Goal: Task Accomplishment & Management: Manage account settings

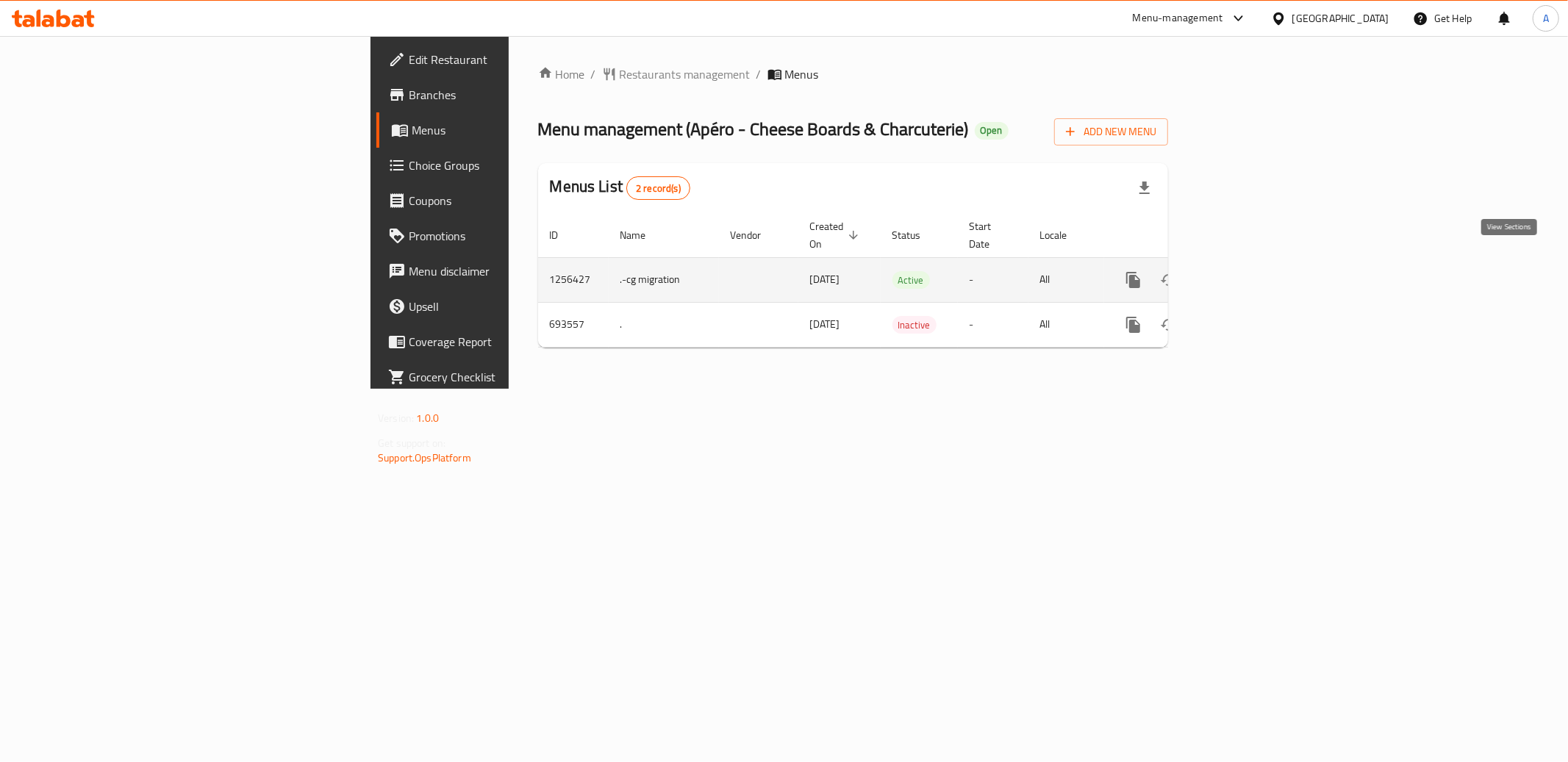
click at [1249, 271] on icon "enhanced table" at bounding box center [1239, 279] width 18 height 18
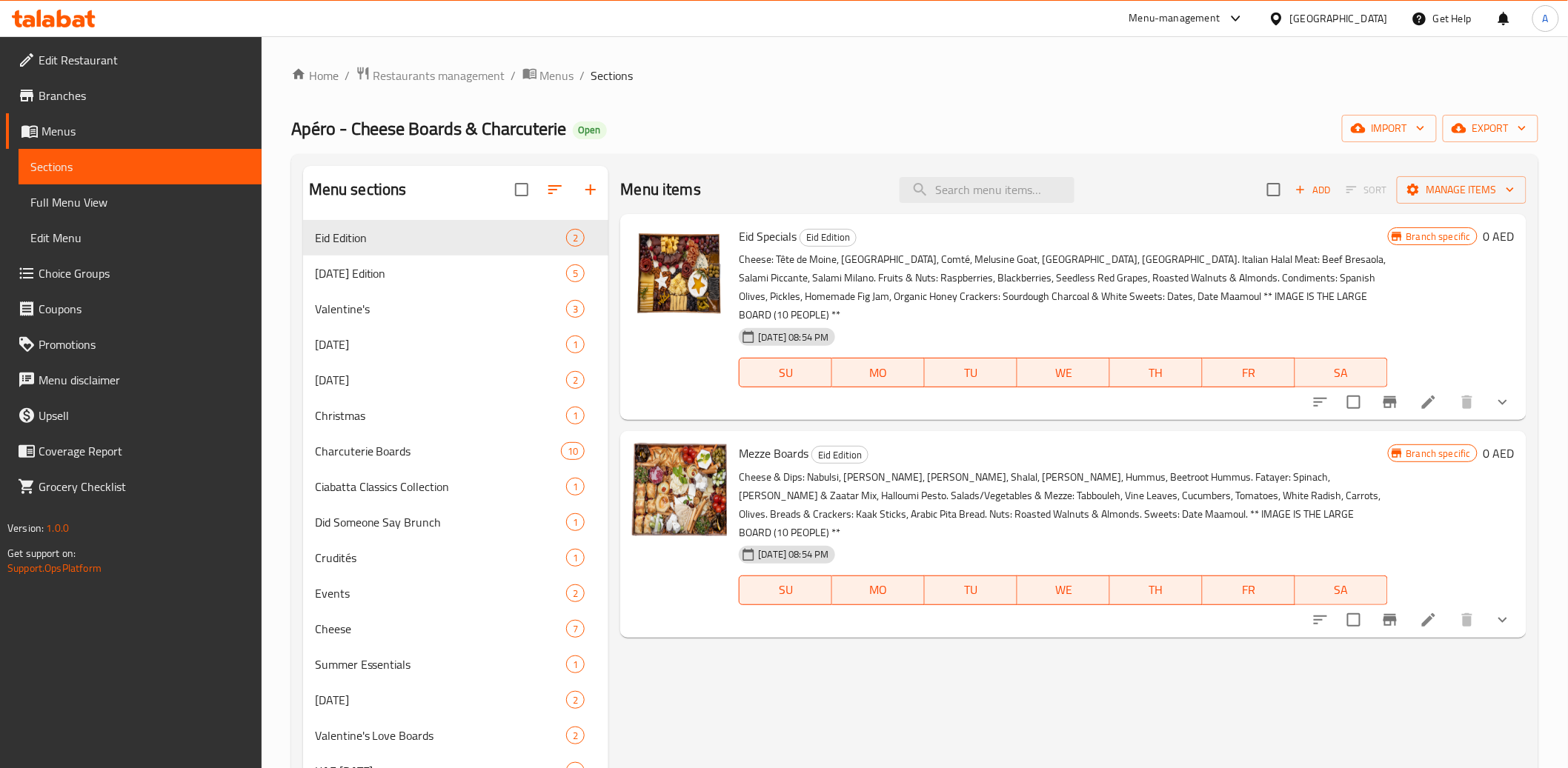
scroll to position [23, 0]
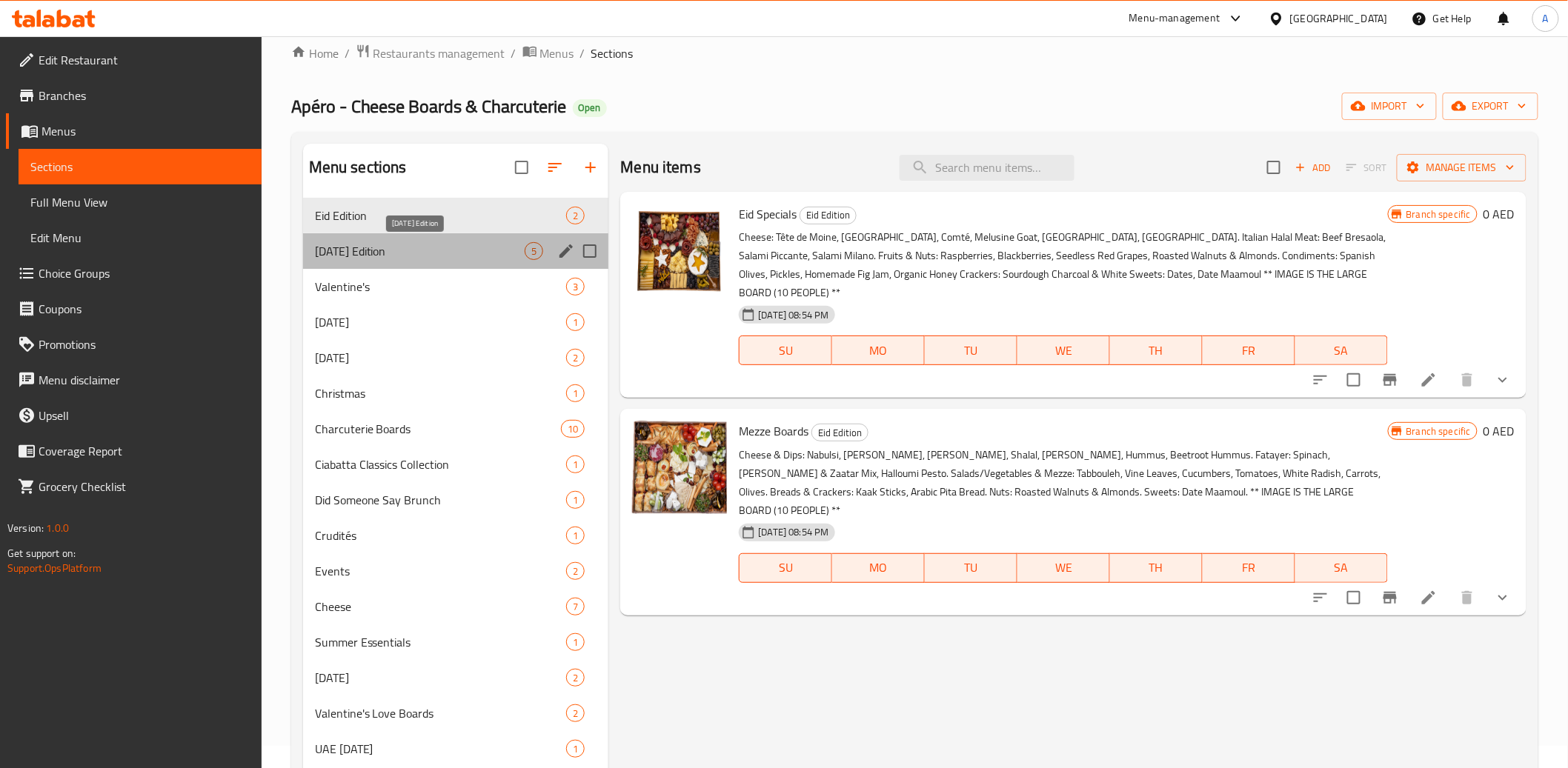
click at [386, 248] on span "[DATE] Edition" at bounding box center [421, 250] width 211 height 18
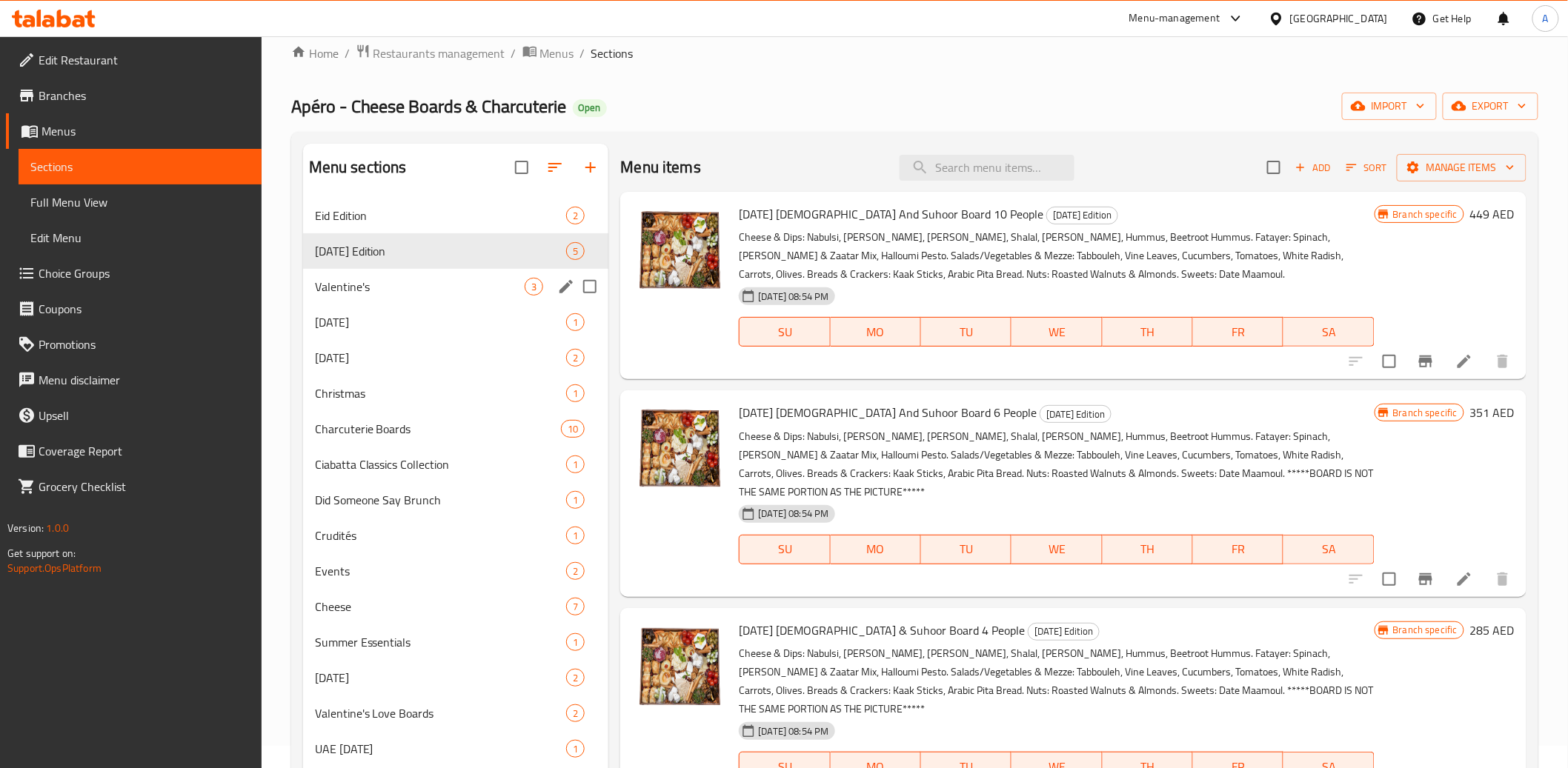
click at [400, 300] on div "Valentine's 3" at bounding box center [456, 287] width 306 height 36
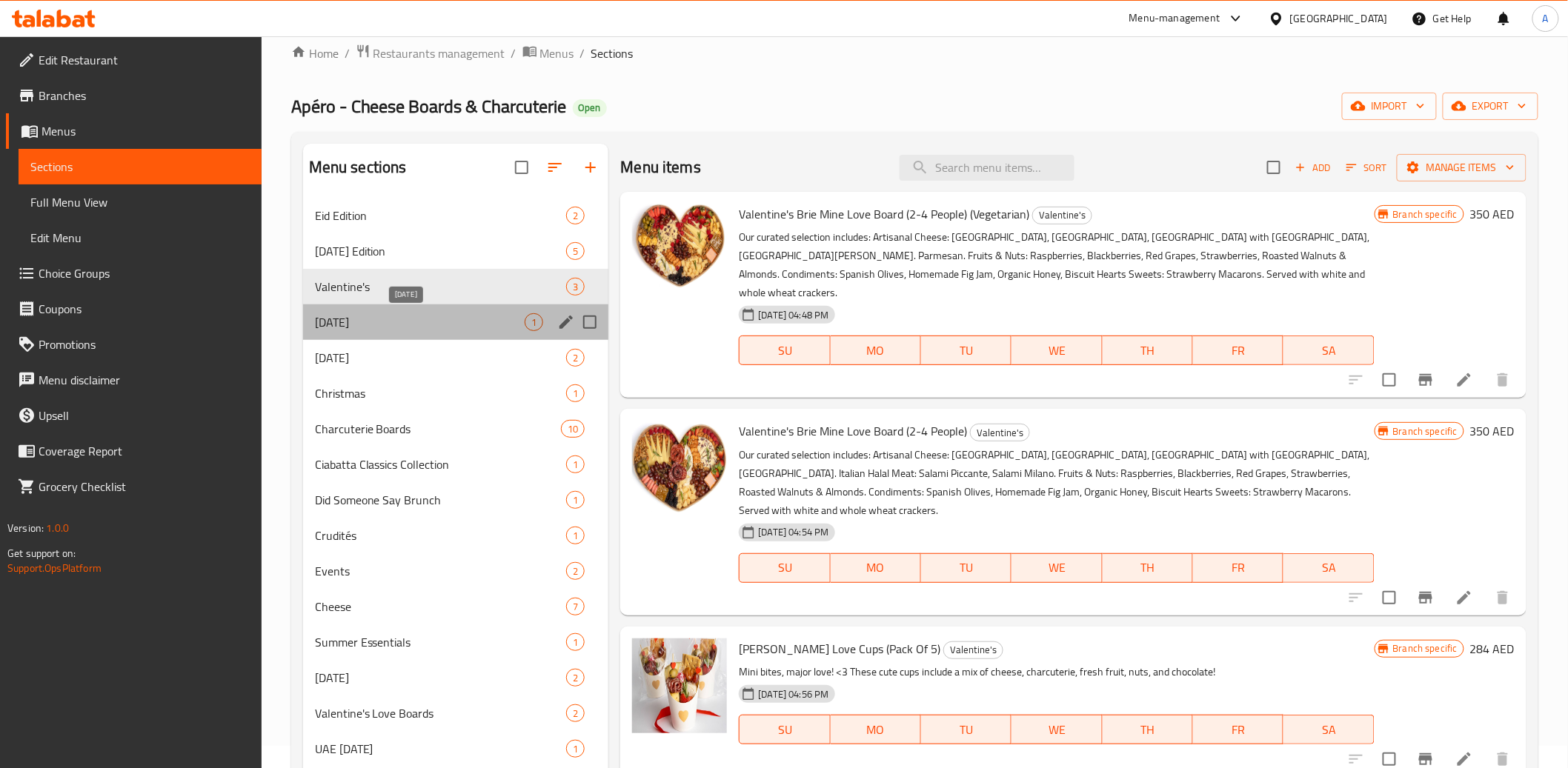
click at [405, 322] on span "[DATE]" at bounding box center [421, 322] width 211 height 18
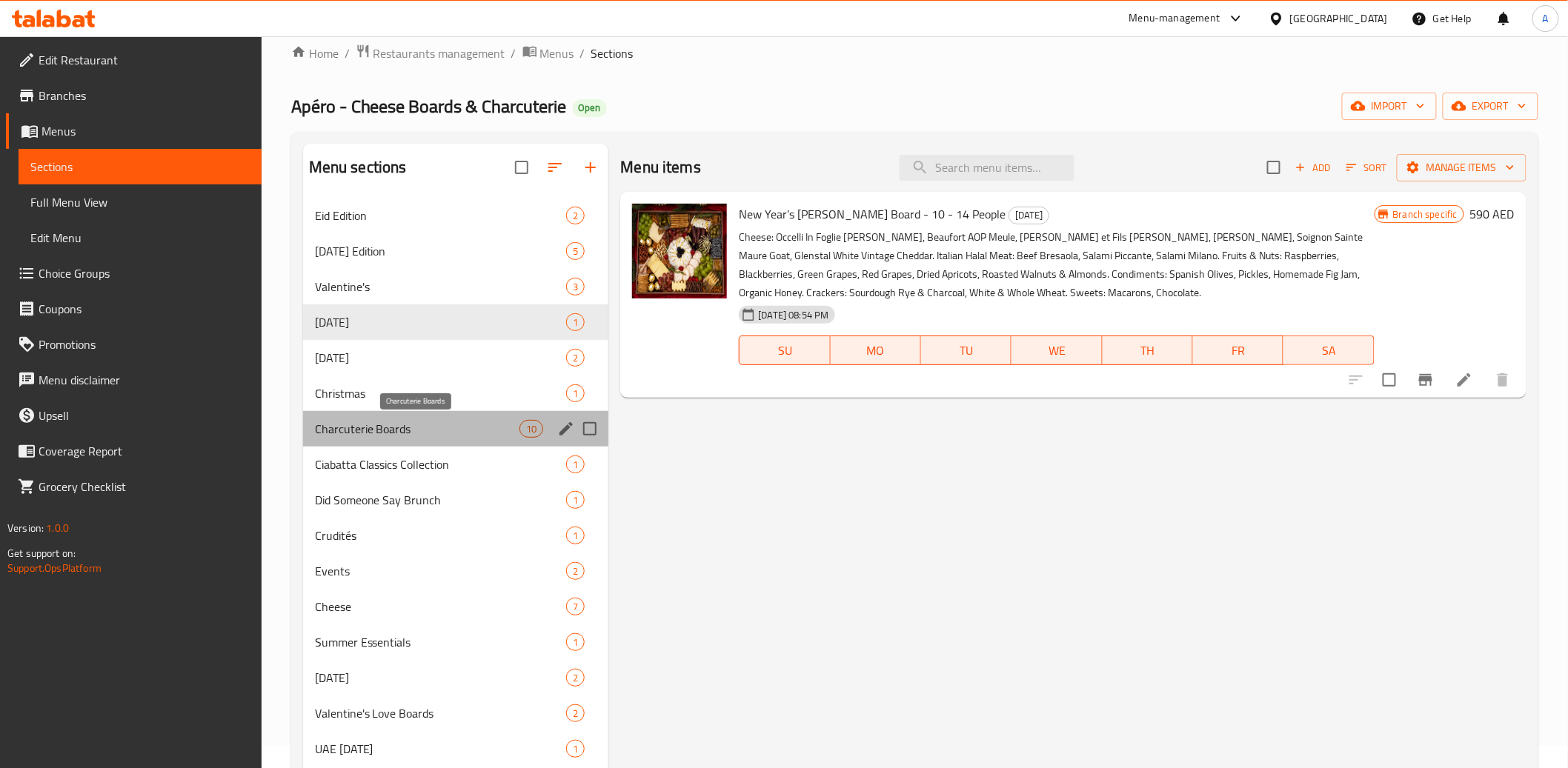
click at [429, 432] on span "Charcuterie Boards" at bounding box center [418, 428] width 205 height 18
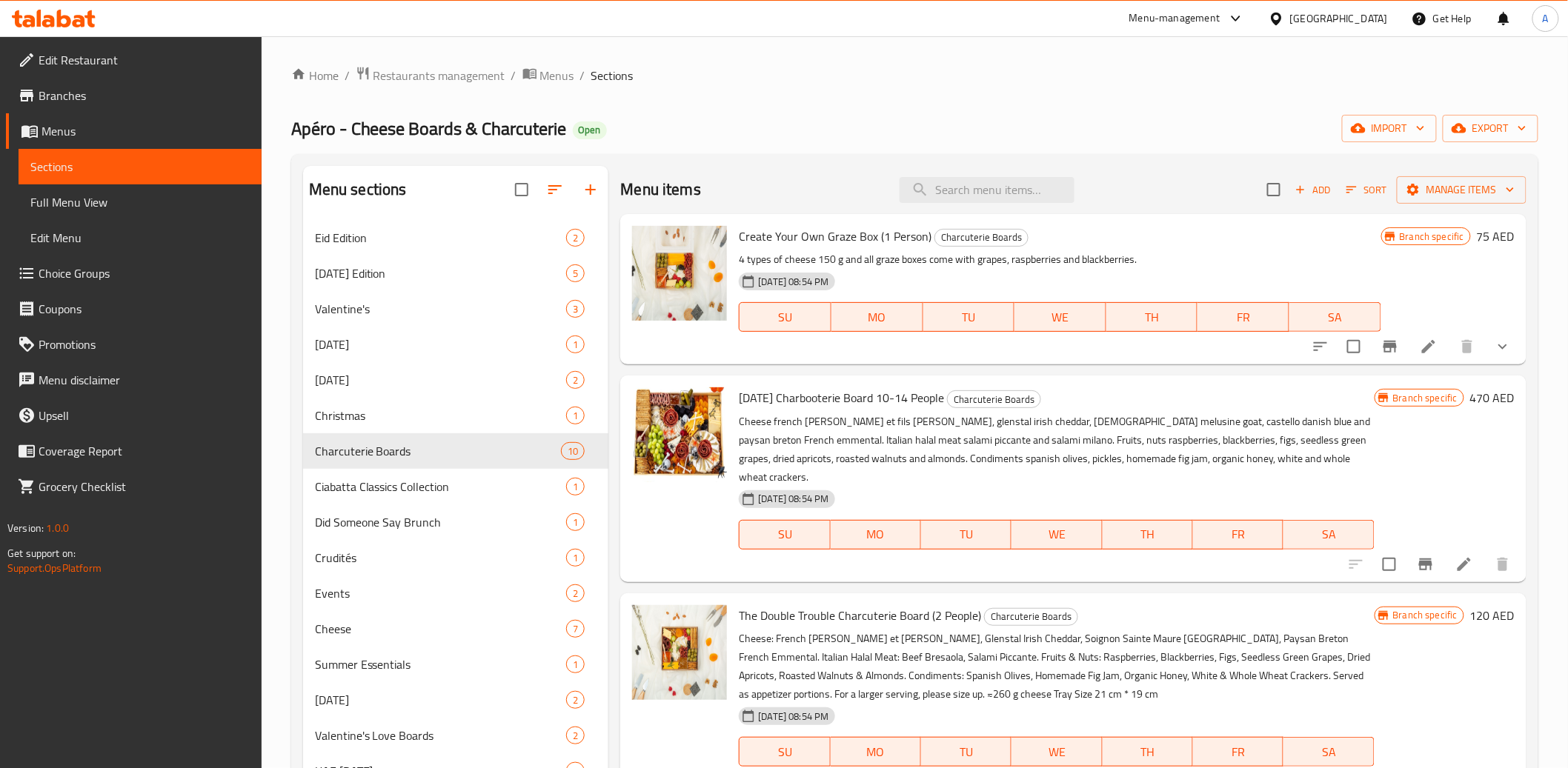
click at [406, 193] on h2 "Menu sections" at bounding box center [358, 190] width 98 height 23
click at [113, 96] on span "Branches" at bounding box center [144, 95] width 211 height 18
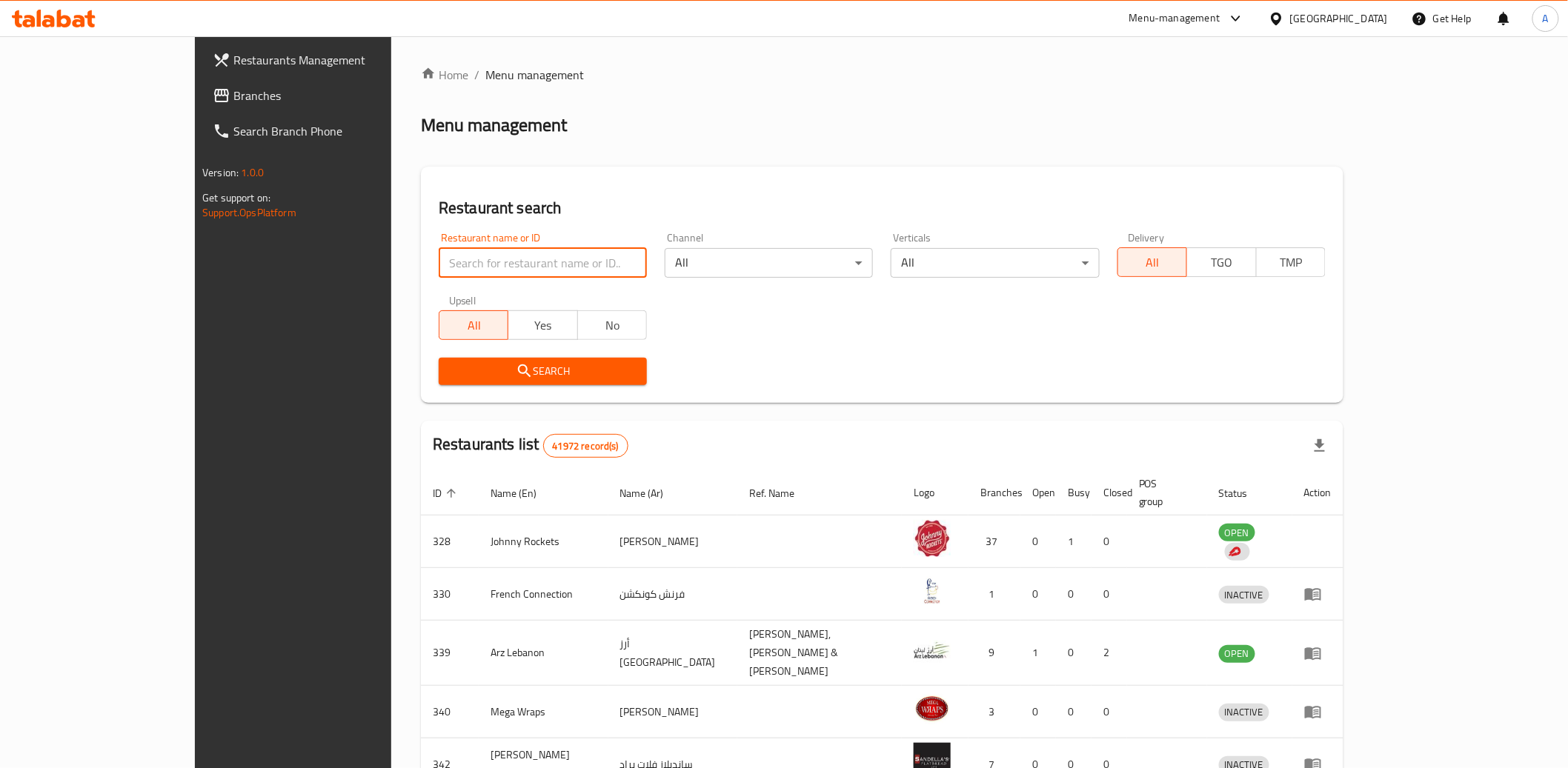
click at [439, 262] on input "search" at bounding box center [542, 263] width 208 height 29
click button "Search" at bounding box center [542, 371] width 208 height 27
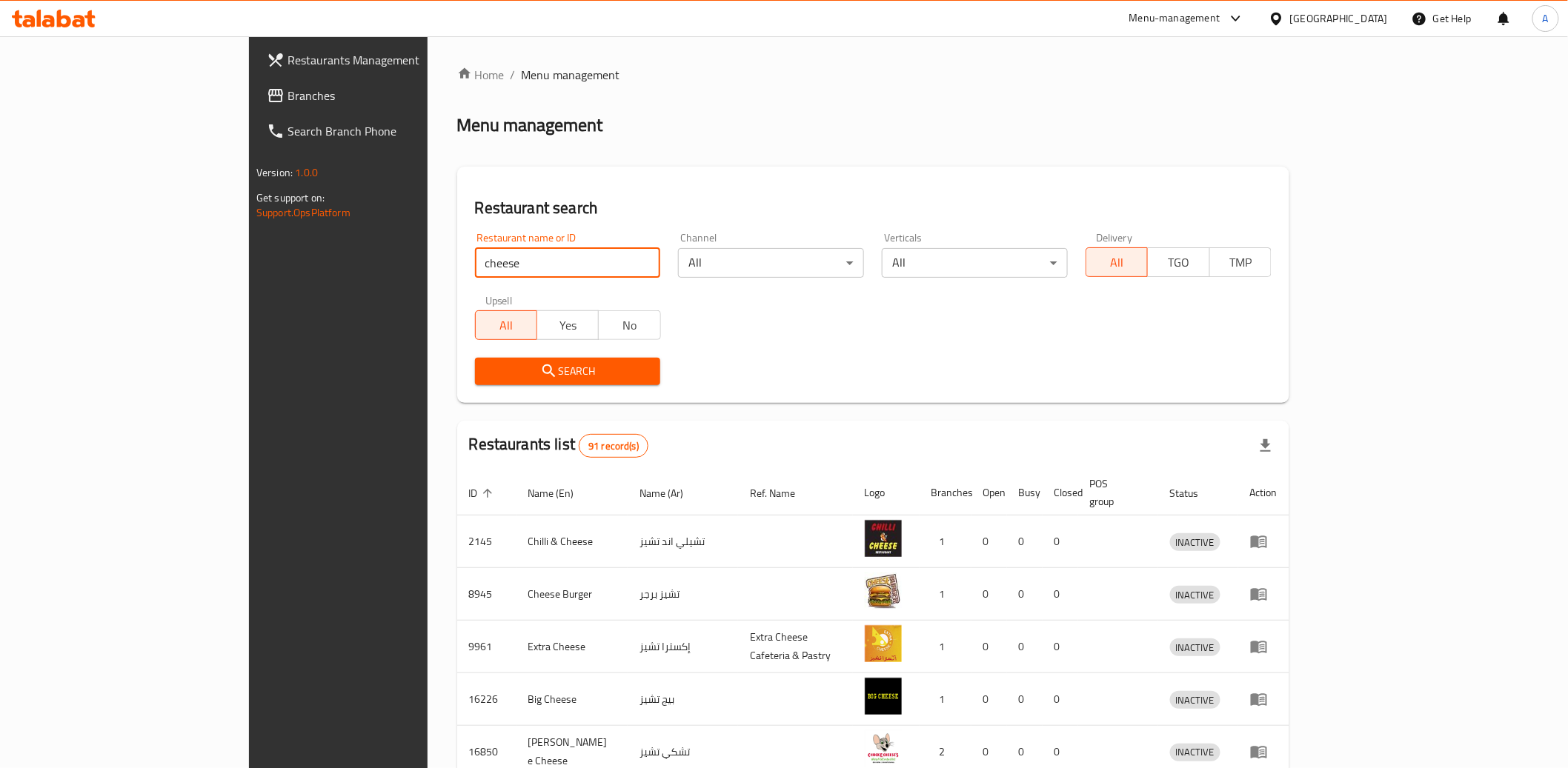
click at [540, 370] on icon "submit" at bounding box center [549, 371] width 18 height 18
drag, startPoint x: 385, startPoint y: 265, endPoint x: 297, endPoint y: 258, distance: 88.3
click at [457, 263] on div "Restaurant search Restaurant name or ID cheese Restaurant name or ID Channel Al…" at bounding box center [873, 284] width 832 height 236
click button "Search" at bounding box center [568, 371] width 186 height 27
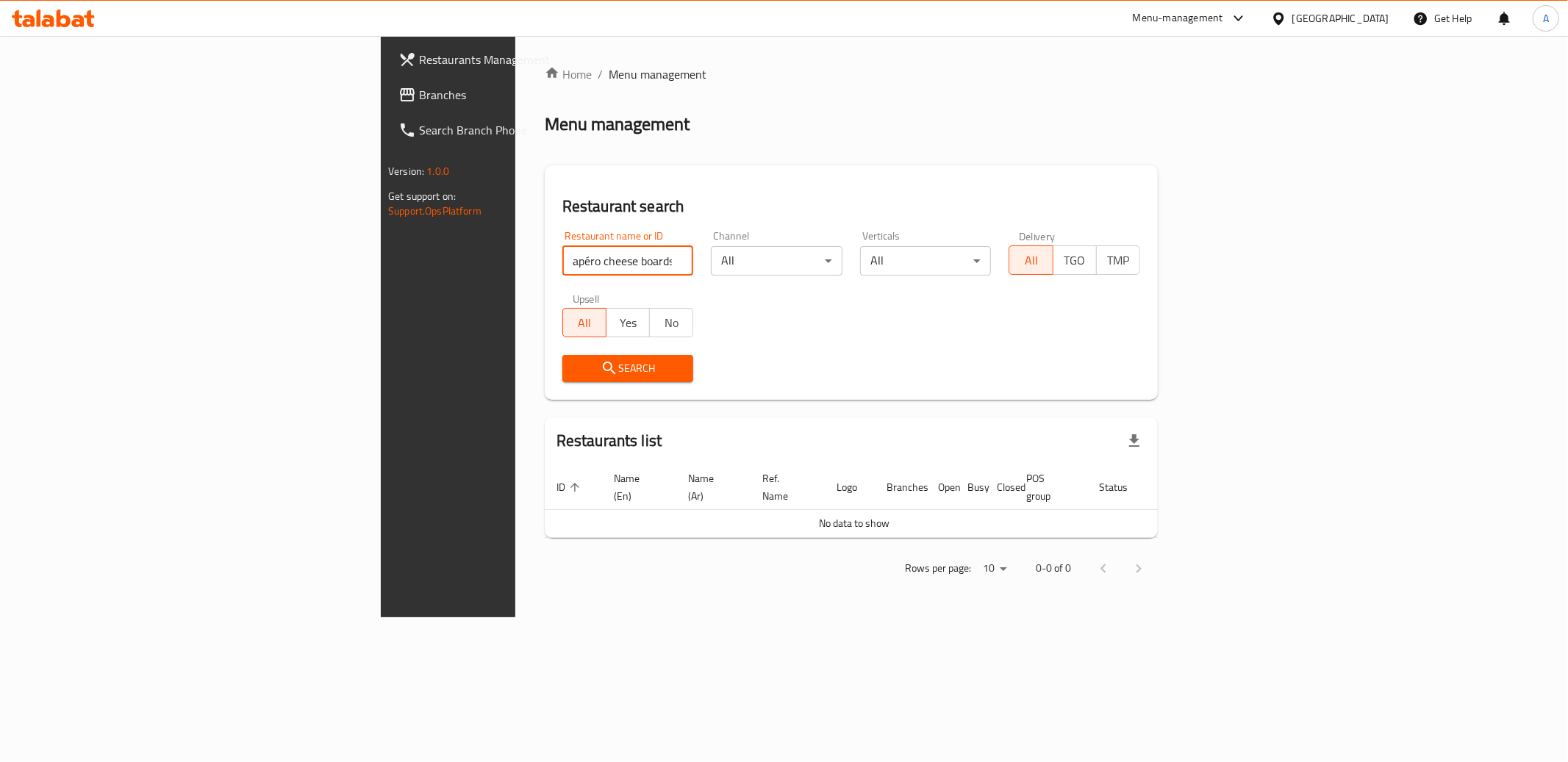
click at [562, 261] on input "apéro cheese boards &" at bounding box center [628, 261] width 132 height 29
type input "apéro - cheese boards &"
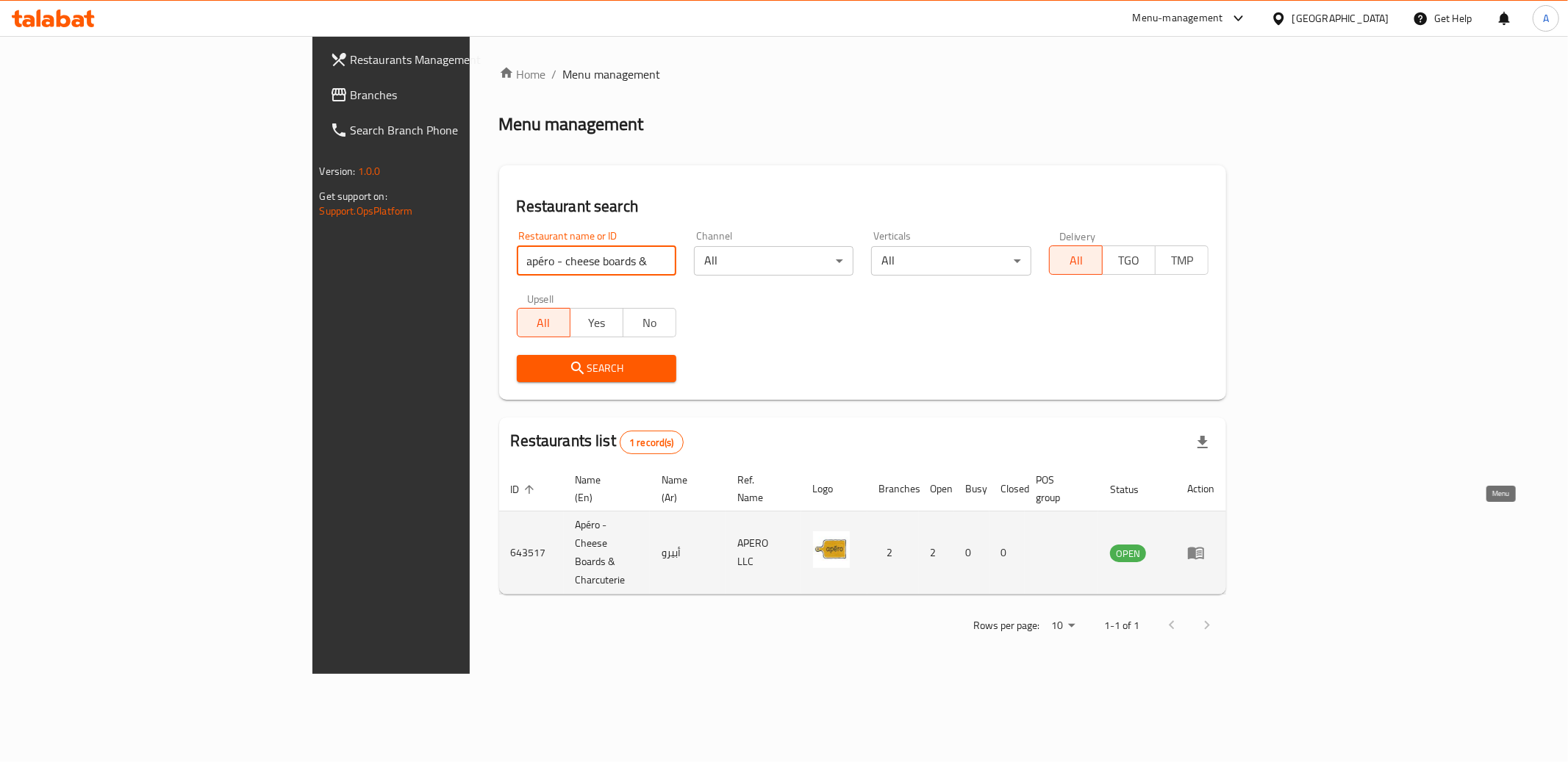
click at [1204, 547] on icon "enhanced table" at bounding box center [1195, 553] width 16 height 12
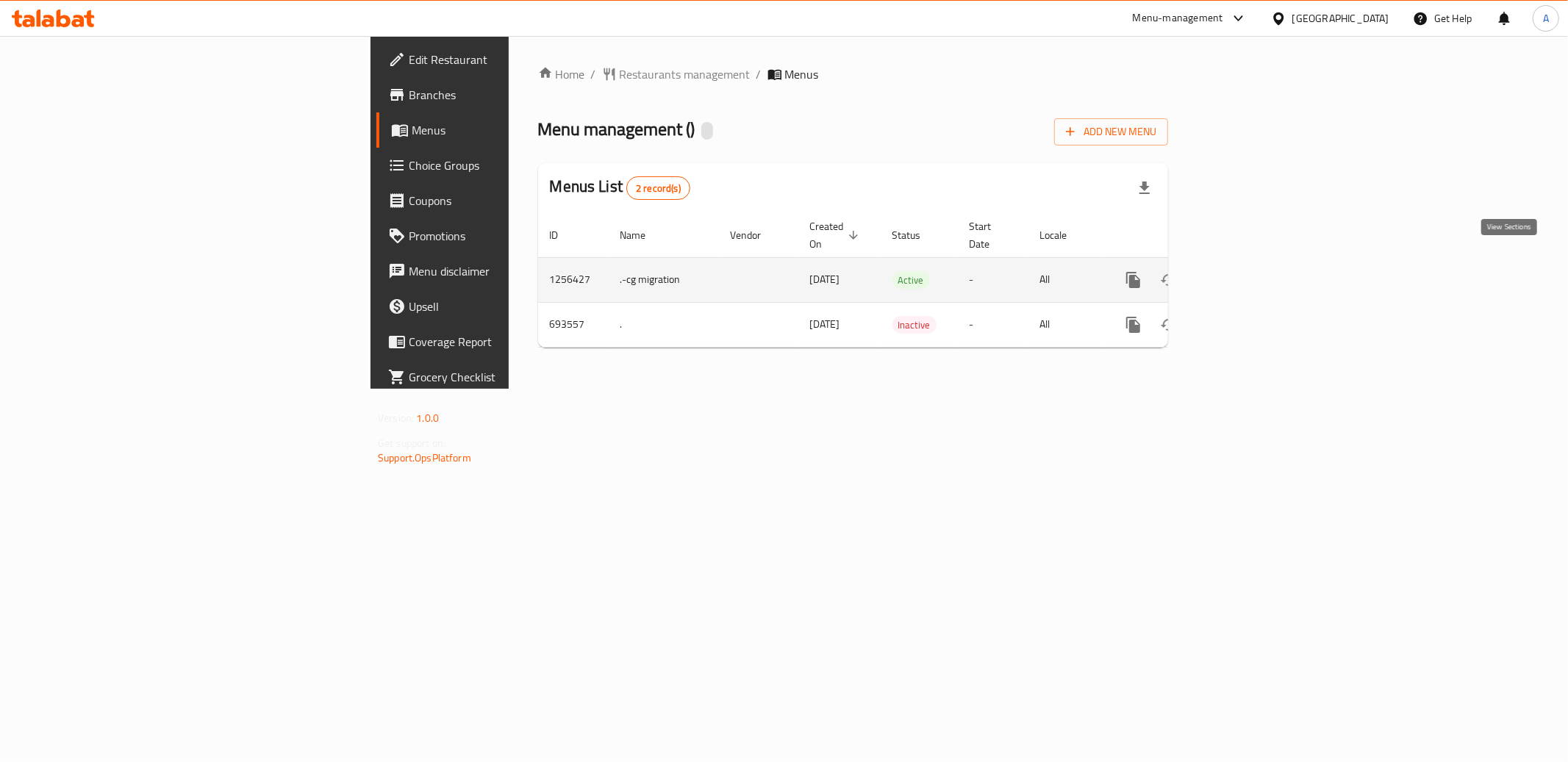
click at [1249, 271] on icon "enhanced table" at bounding box center [1239, 279] width 18 height 18
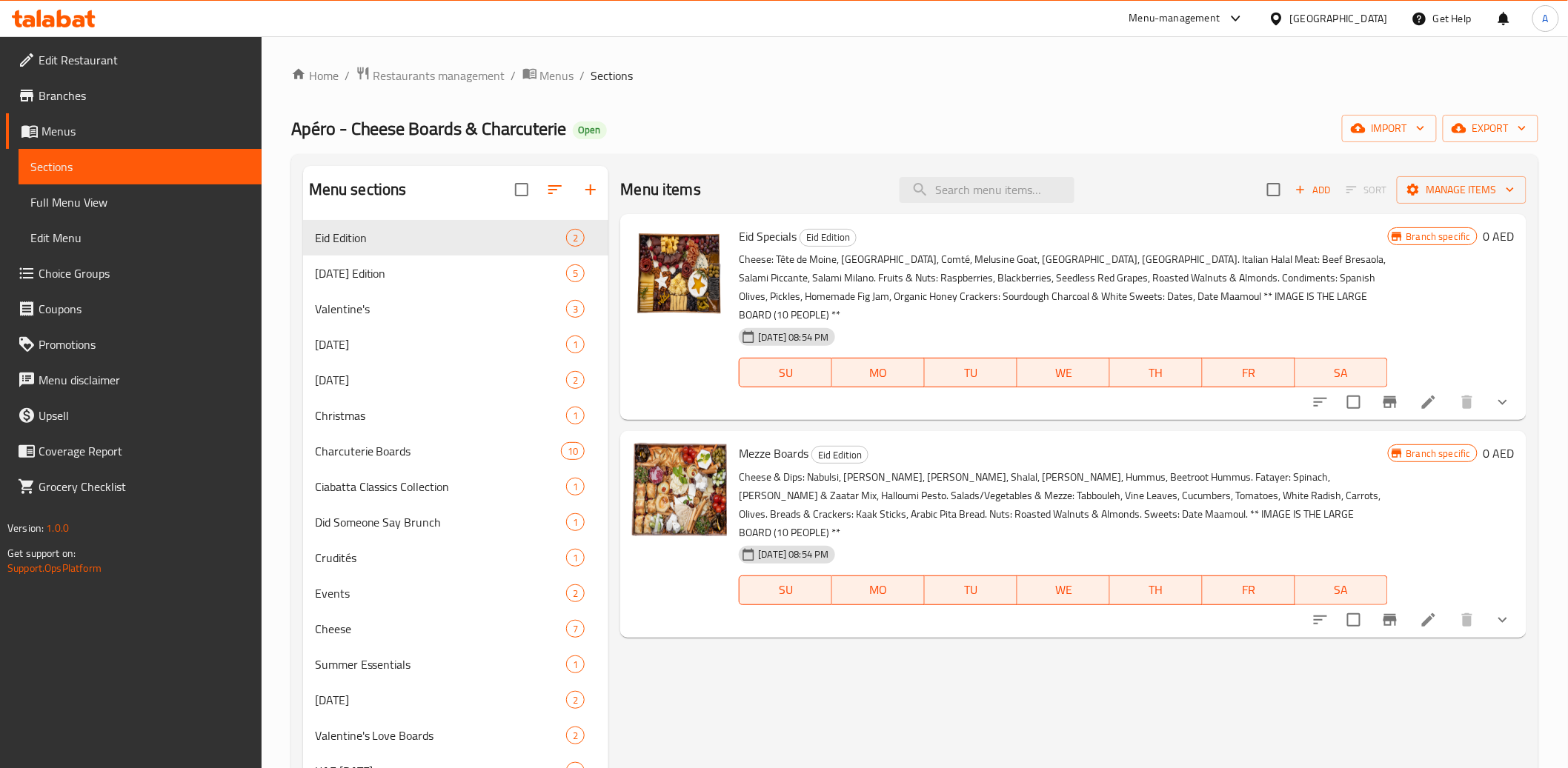
click at [114, 53] on span "Edit Restaurant" at bounding box center [144, 59] width 211 height 18
